Goal: Find specific page/section: Find specific page/section

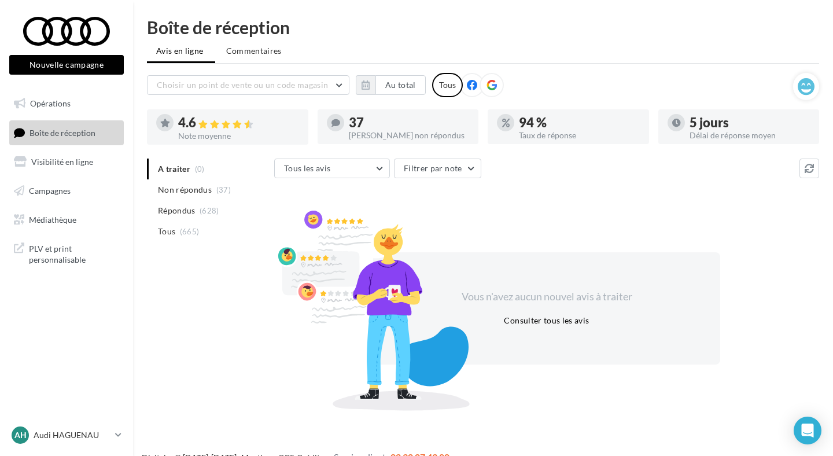
click at [215, 234] on li "Tous (665)" at bounding box center [208, 231] width 123 height 21
